Goal: Check status

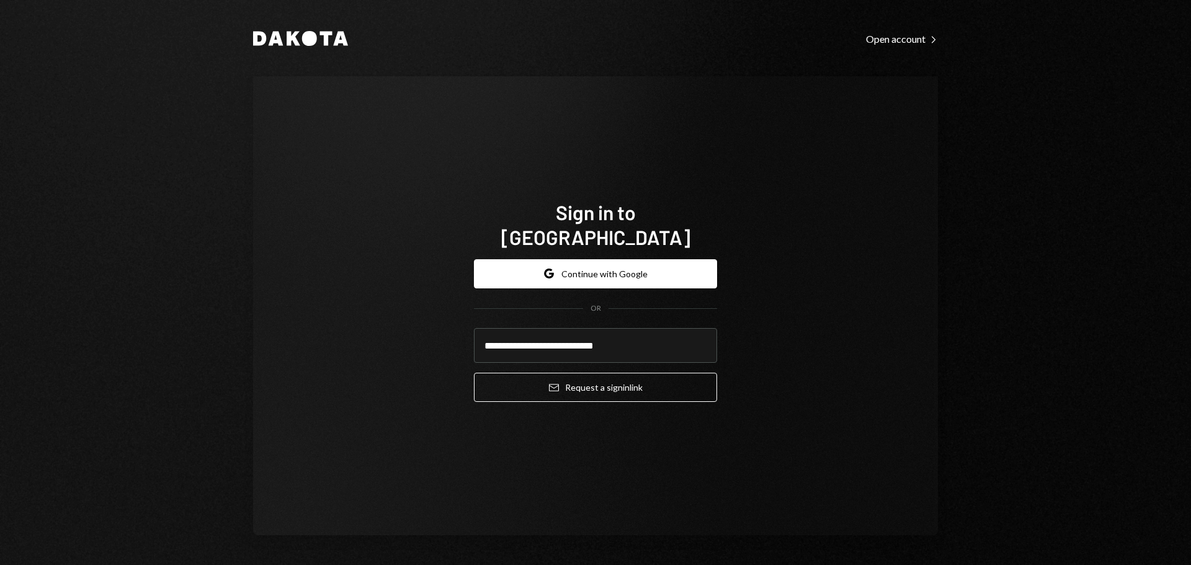
click at [605, 373] on button "Email Request a sign in link" at bounding box center [595, 387] width 243 height 29
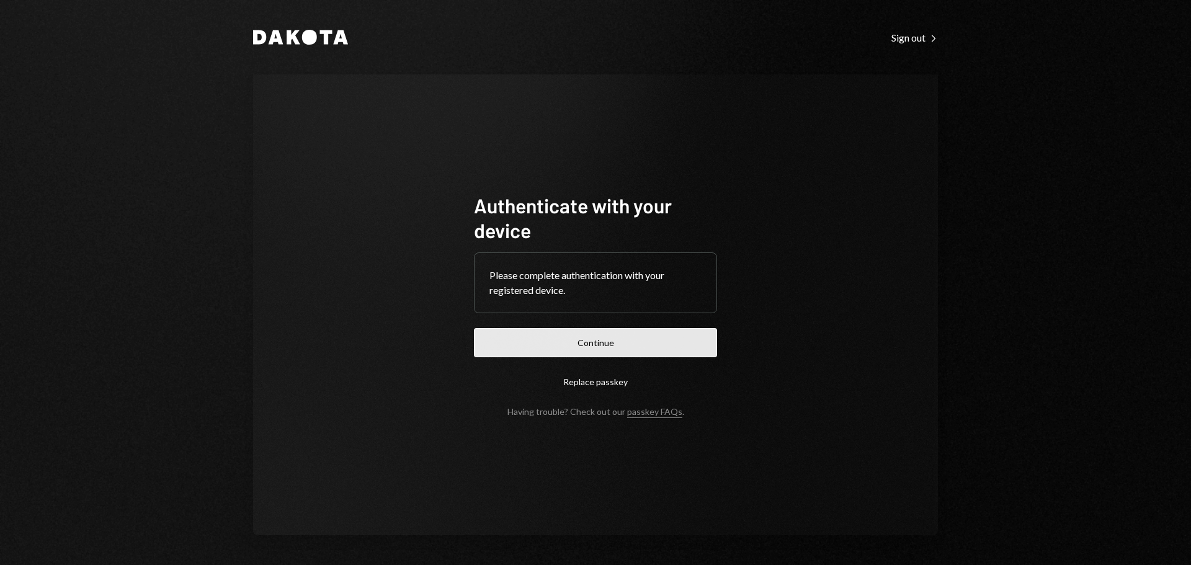
click at [685, 355] on button "Continue" at bounding box center [595, 342] width 243 height 29
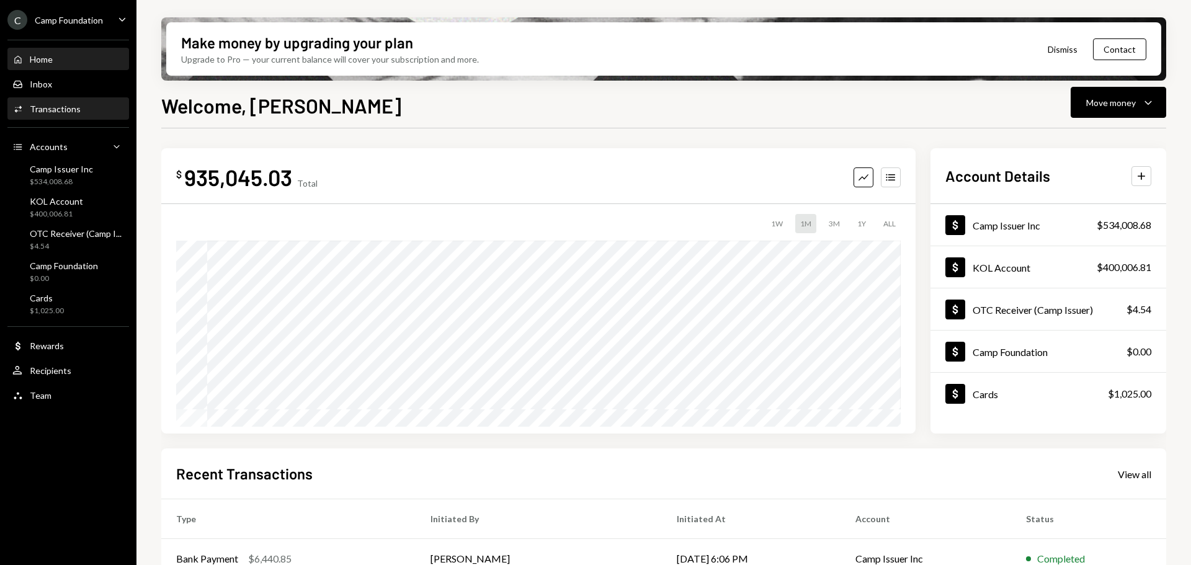
click at [65, 109] on div "Transactions" at bounding box center [55, 109] width 51 height 11
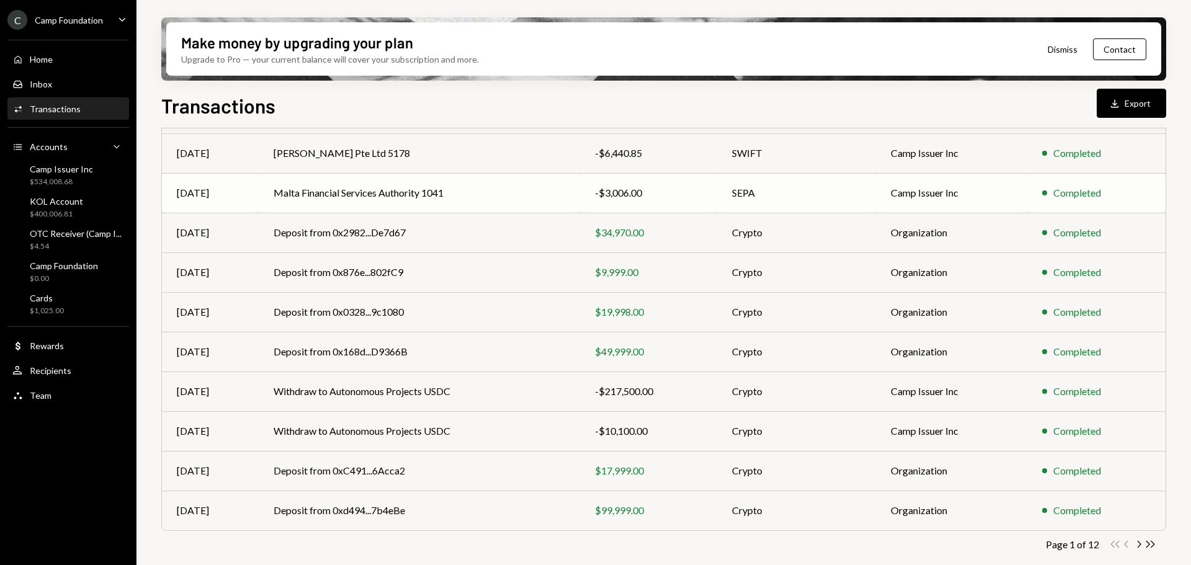
scroll to position [141, 0]
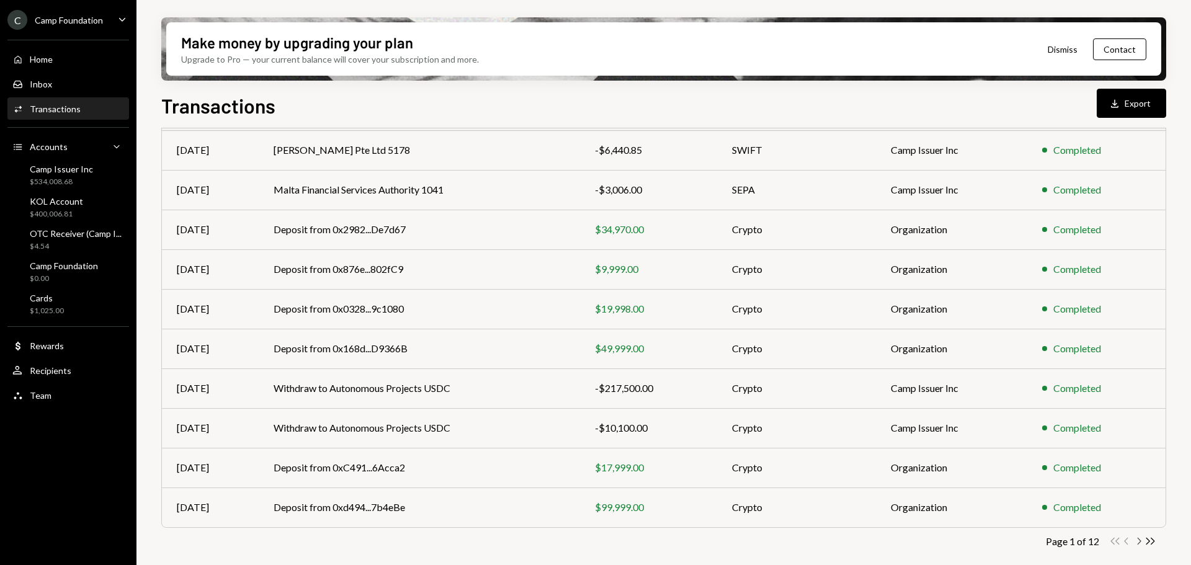
click at [1139, 541] on icon "Chevron Right" at bounding box center [1138, 541] width 12 height 12
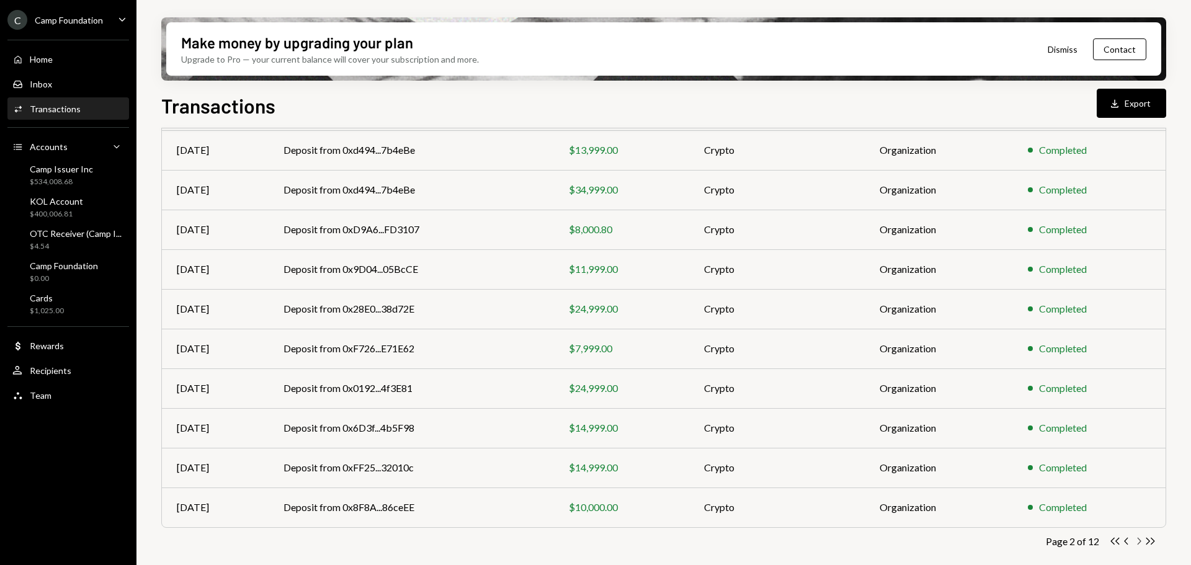
click at [1137, 543] on icon "Chevron Right" at bounding box center [1138, 541] width 12 height 12
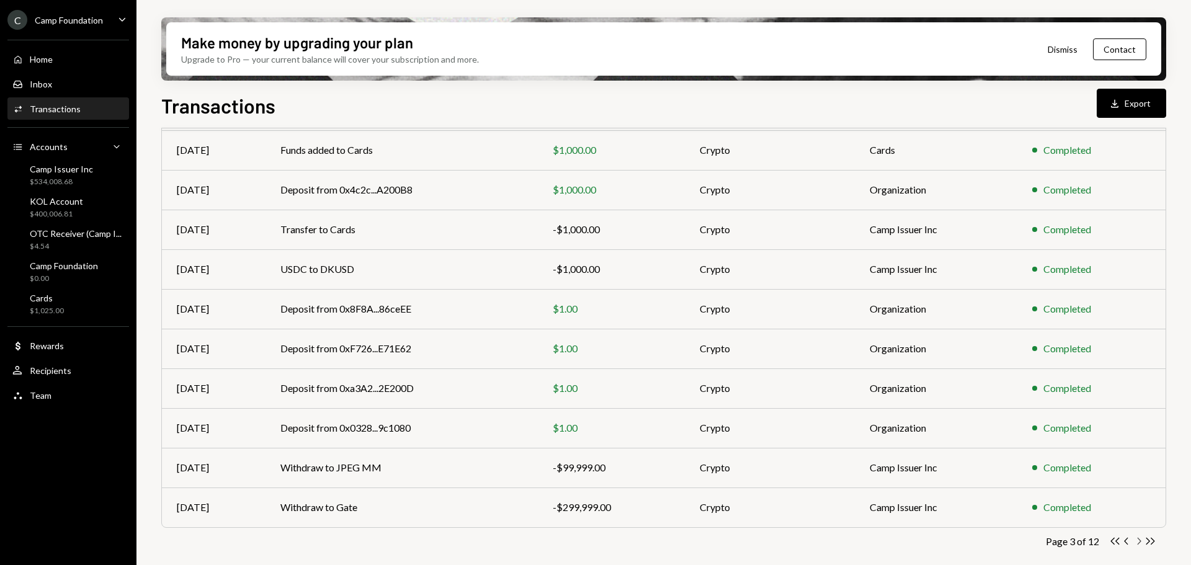
click at [1137, 541] on icon "Chevron Right" at bounding box center [1138, 541] width 12 height 12
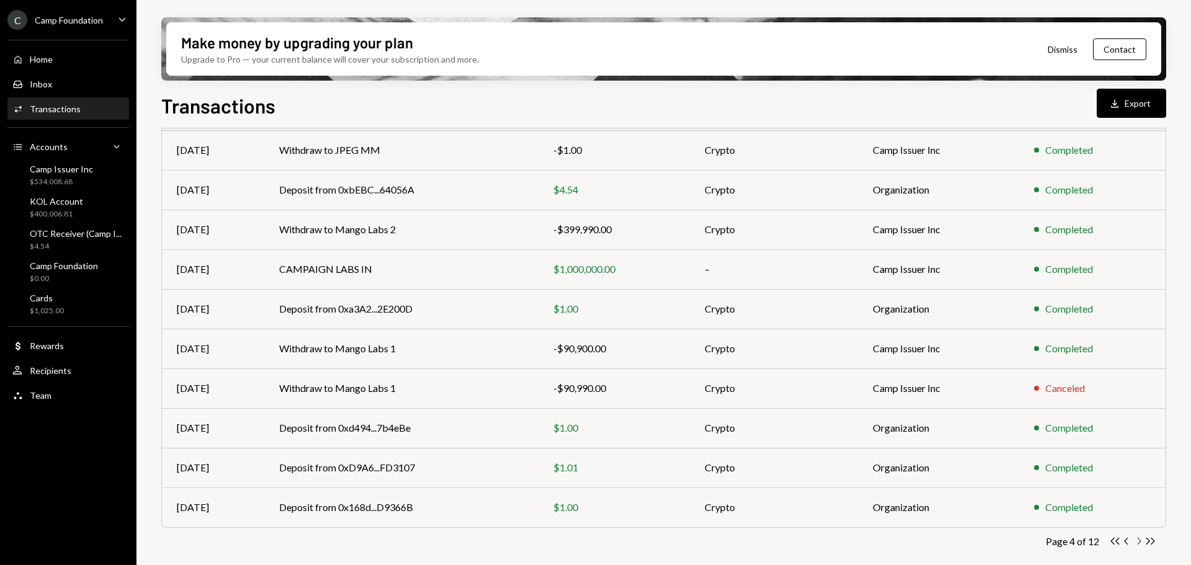
click at [1138, 541] on icon "Chevron Right" at bounding box center [1138, 541] width 12 height 12
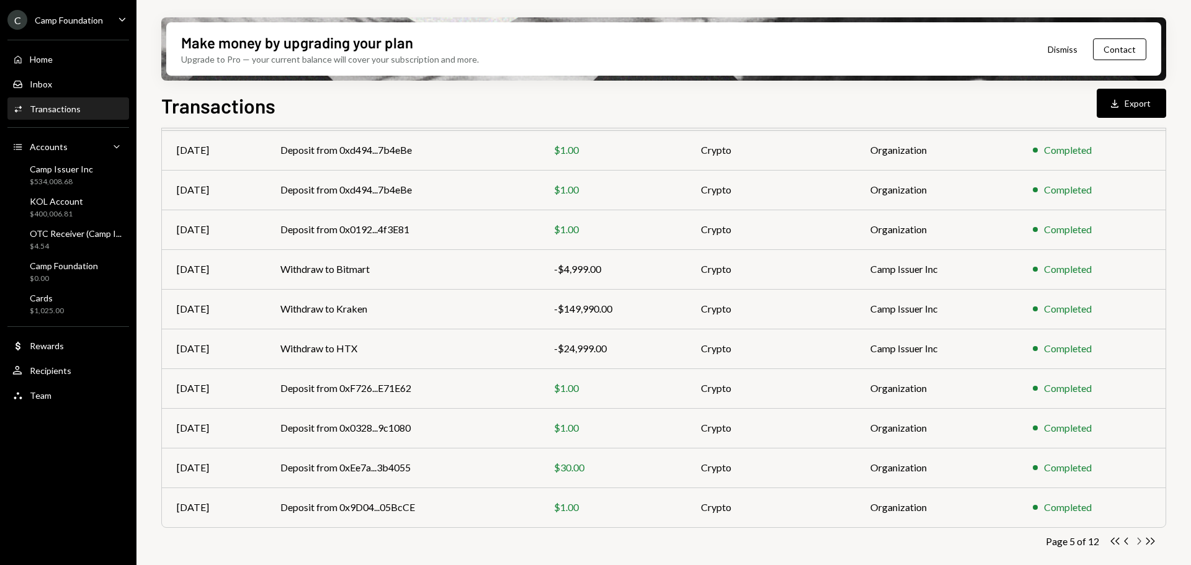
click at [1137, 541] on icon "Chevron Right" at bounding box center [1138, 541] width 12 height 12
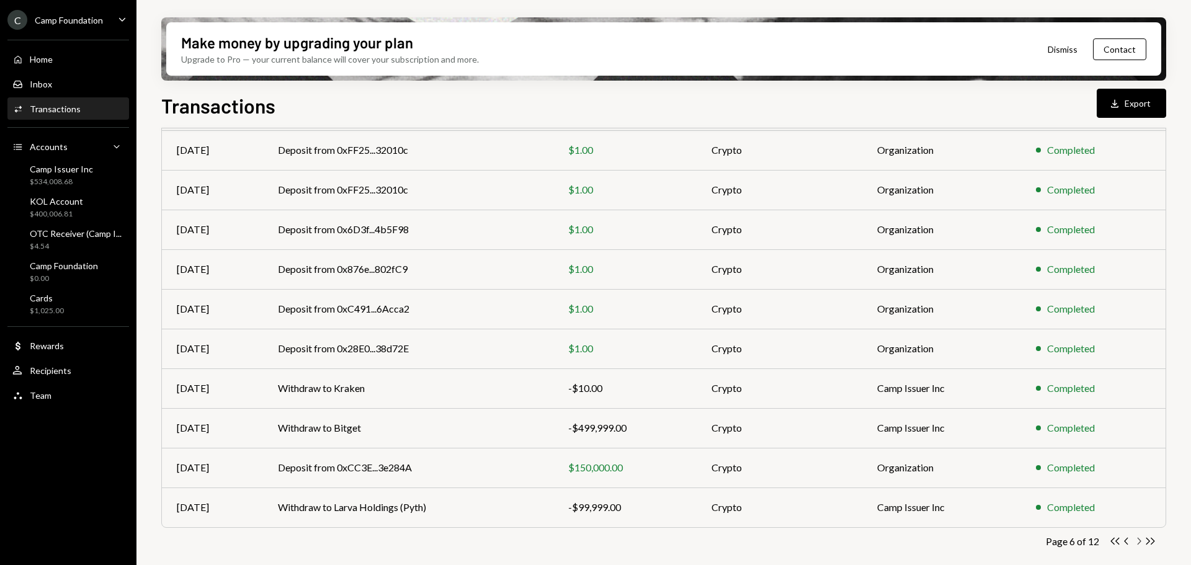
click at [1139, 542] on icon "Chevron Right" at bounding box center [1138, 541] width 12 height 12
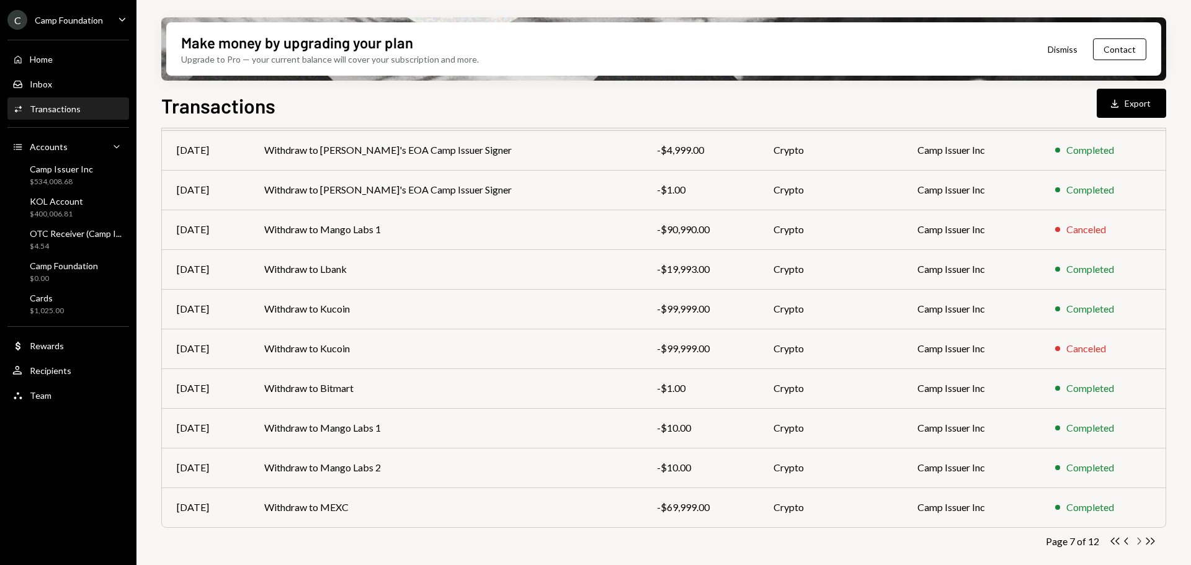
click at [1140, 539] on icon "Chevron Right" at bounding box center [1138, 541] width 12 height 12
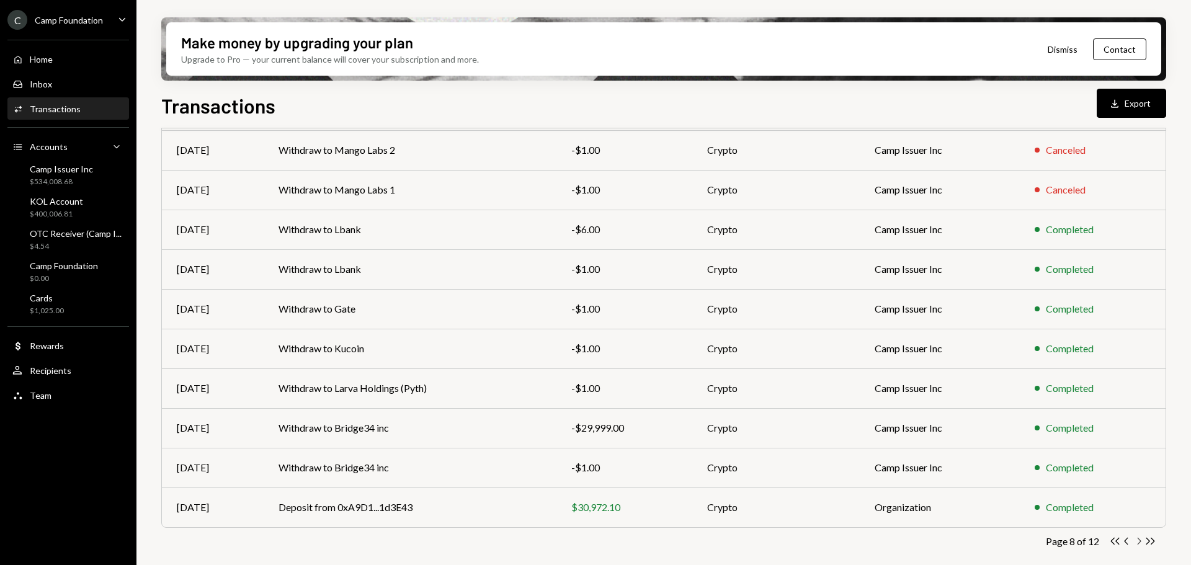
click at [1139, 540] on icon "Chevron Right" at bounding box center [1138, 541] width 12 height 12
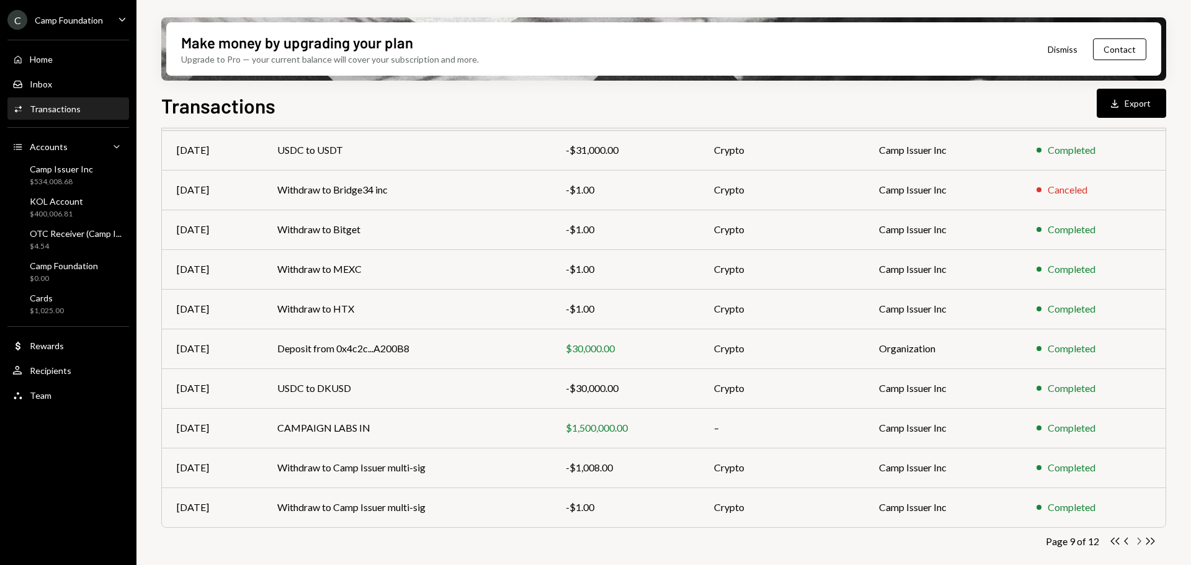
click at [1139, 540] on icon "Chevron Right" at bounding box center [1138, 541] width 12 height 12
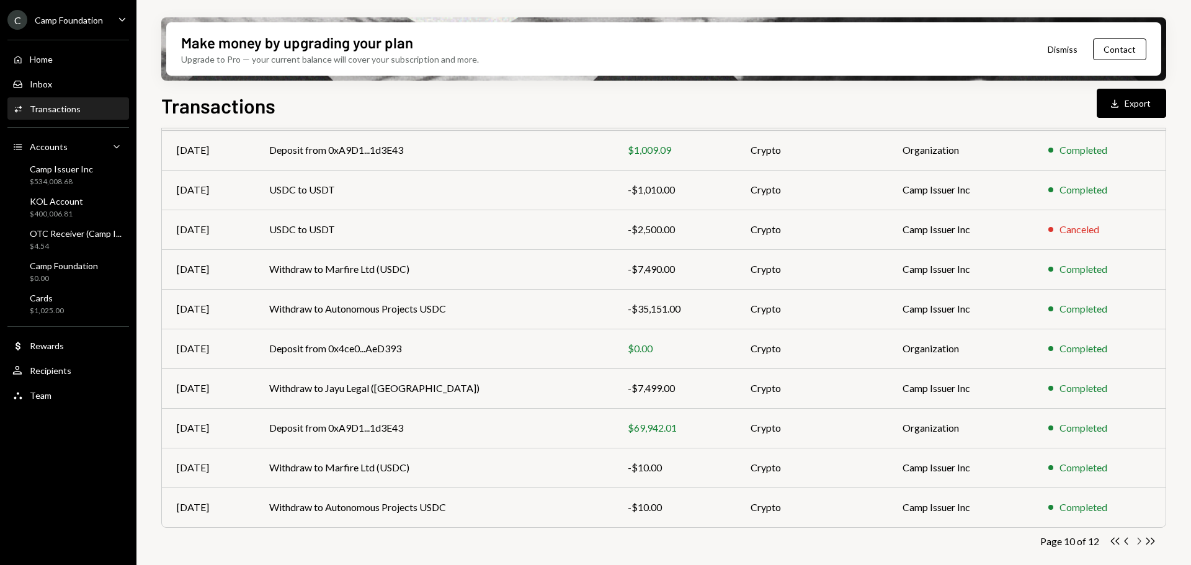
click at [1138, 545] on icon "Chevron Right" at bounding box center [1138, 541] width 12 height 12
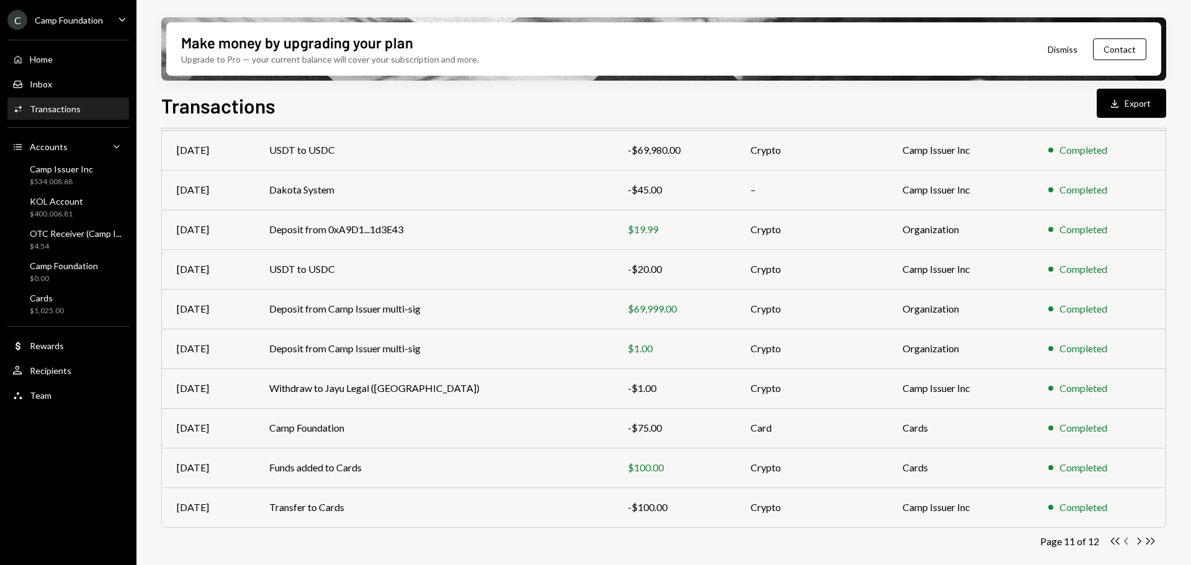
click at [1125, 542] on icon "button" at bounding box center [1126, 541] width 4 height 7
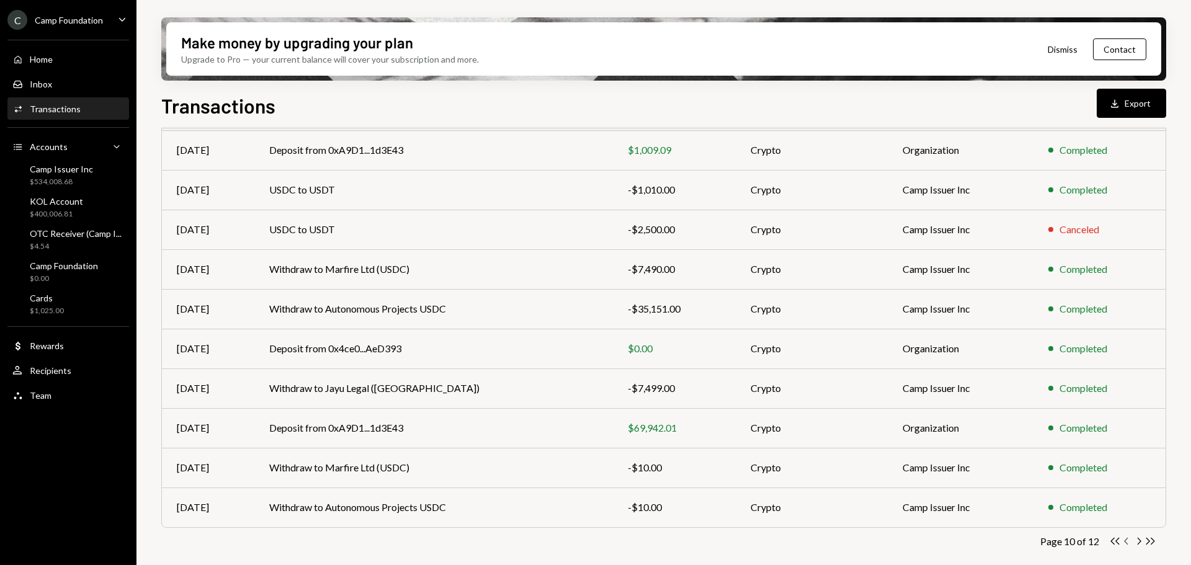
click at [1126, 539] on icon "button" at bounding box center [1126, 541] width 4 height 7
